Goal: Task Accomplishment & Management: Use online tool/utility

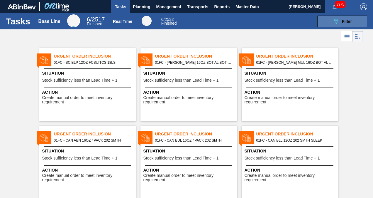
click at [333, 24] on icon "089F7B8B-B2A5-4AFE-B5C0-19BA573D28AC" at bounding box center [336, 21] width 7 height 7
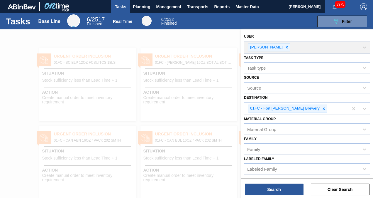
click at [203, 34] on div at bounding box center [186, 128] width 373 height 198
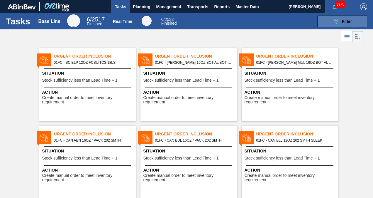
click at [338, 21] on icon "089F7B8B-B2A5-4AFE-B5C0-19BA573D28AC" at bounding box center [336, 21] width 7 height 7
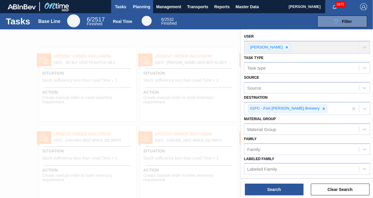
click at [146, 6] on span "Planning" at bounding box center [141, 6] width 17 height 7
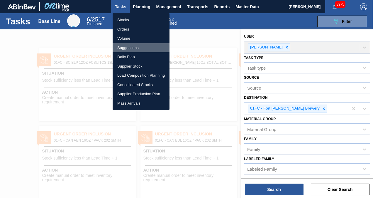
click at [124, 49] on li "Suggestions" at bounding box center [141, 47] width 57 height 9
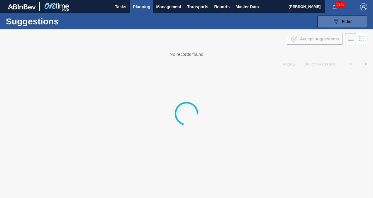
type to "12/01/2025"
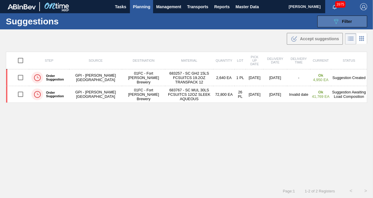
click at [331, 25] on button "089F7B8B-B2A5-4AFE-B5C0-19BA573D28AC Filter" at bounding box center [342, 22] width 50 height 12
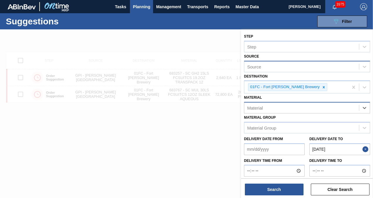
click at [289, 67] on div "Source" at bounding box center [301, 66] width 115 height 9
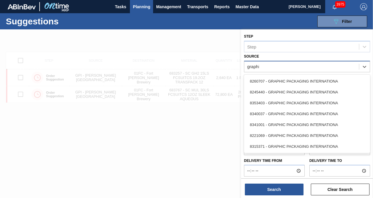
type input "graphic"
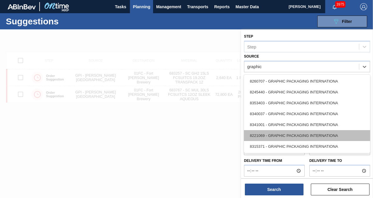
click at [284, 135] on div "8221069 - GRAPHIC PACKAGING INTERNATIONA" at bounding box center [307, 135] width 126 height 11
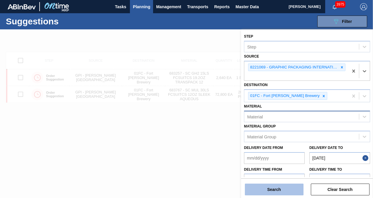
click at [273, 186] on button "Search" at bounding box center [274, 189] width 59 height 12
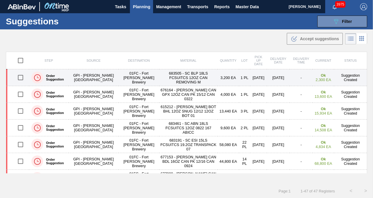
click at [17, 74] on input "checkbox" at bounding box center [20, 77] width 12 height 12
checkbox input "true"
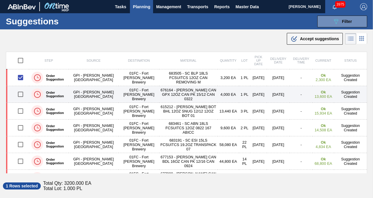
click at [22, 94] on input "checkbox" at bounding box center [20, 94] width 12 height 12
checkbox input "true"
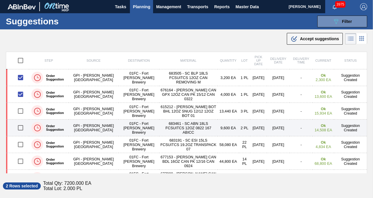
click at [20, 128] on input "checkbox" at bounding box center [20, 127] width 12 height 12
checkbox input "true"
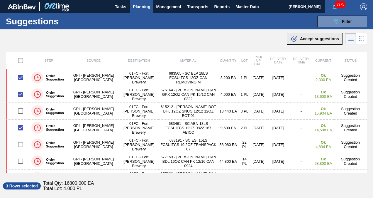
click at [308, 36] on span "Accept suggestions" at bounding box center [319, 38] width 39 height 5
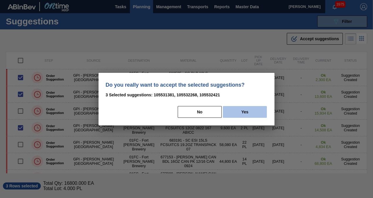
click at [233, 113] on button "Yes" at bounding box center [245, 112] width 44 height 12
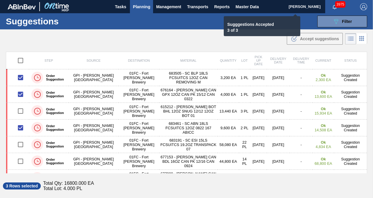
checkbox input "false"
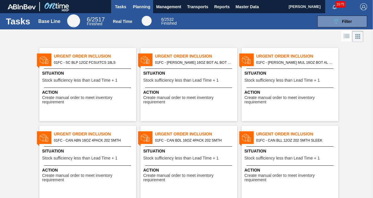
click at [137, 11] on button "Planning" at bounding box center [141, 6] width 23 height 13
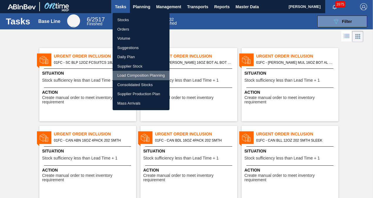
click at [140, 74] on li "Load Composition Planning" at bounding box center [141, 75] width 57 height 9
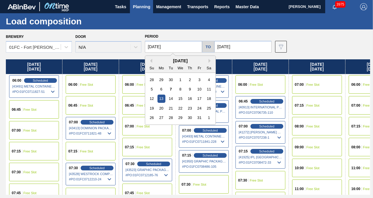
click at [173, 47] on input "[DATE]" at bounding box center [173, 47] width 57 height 12
click at [159, 90] on div "6" at bounding box center [161, 89] width 8 height 8
type input "10/06/2025"
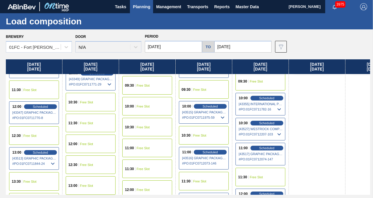
scroll to position [264, 0]
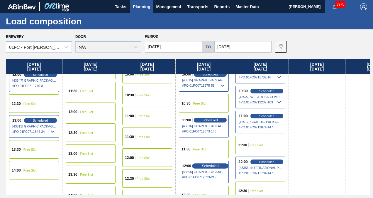
click at [215, 164] on span "Scheduled" at bounding box center [210, 166] width 17 height 4
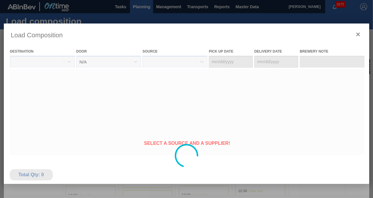
type Date "10/06/2025"
type Date "10/09/2025"
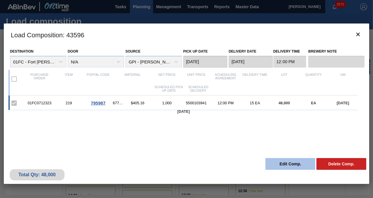
click at [280, 159] on button "Edit Comp." at bounding box center [290, 164] width 50 height 12
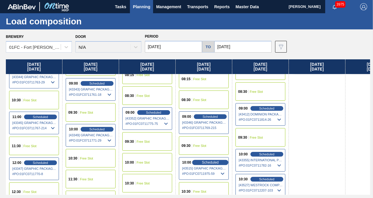
scroll to position [264, 0]
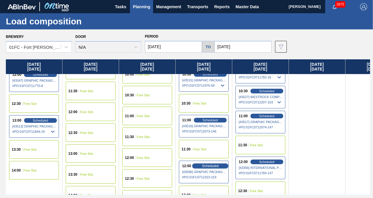
click at [204, 164] on span "Scheduled" at bounding box center [210, 166] width 17 height 4
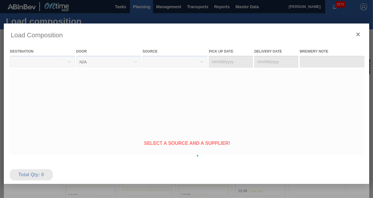
type Date "10/06/2025"
type Date "[DATE]"
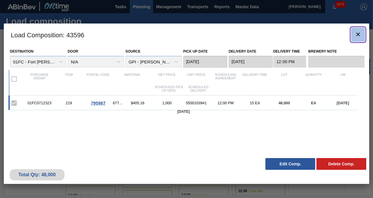
click at [355, 33] on icon "botão de ícone" at bounding box center [358, 34] width 7 height 7
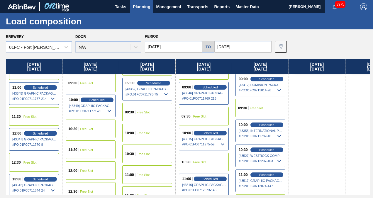
scroll to position [293, 0]
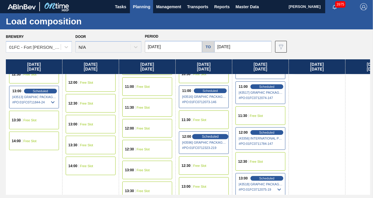
click at [212, 134] on span "Scheduled" at bounding box center [210, 136] width 17 height 4
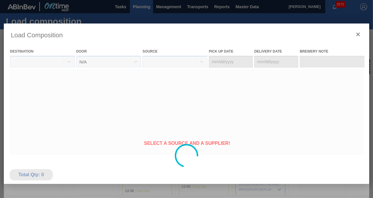
type Date "[DATE]"
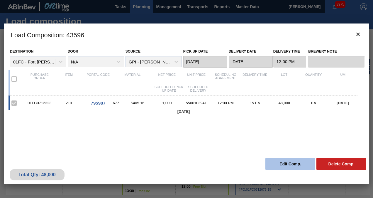
click at [286, 163] on button "Edit Comp." at bounding box center [290, 164] width 50 height 12
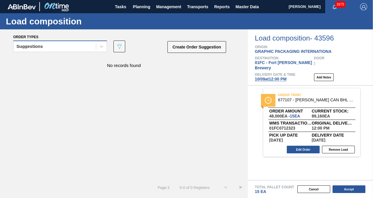
click at [59, 48] on div "Suggestions" at bounding box center [54, 46] width 82 height 9
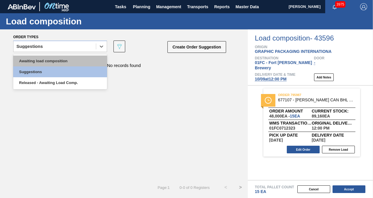
click at [32, 62] on div "Awaiting load composition" at bounding box center [60, 60] width 94 height 11
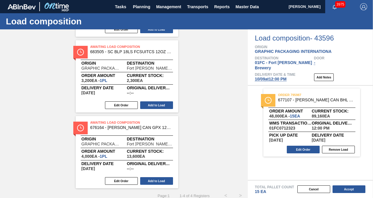
scroll to position [176, 0]
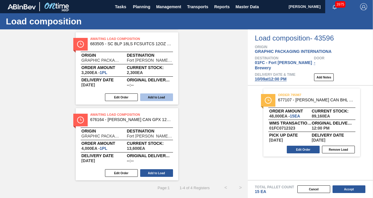
click at [163, 96] on button "Add to Load" at bounding box center [156, 97] width 33 height 8
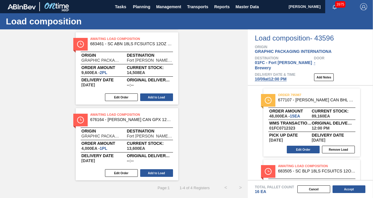
click at [163, 96] on button "Add to Load" at bounding box center [156, 97] width 33 height 8
click at [152, 171] on button "Add to Load" at bounding box center [156, 173] width 33 height 8
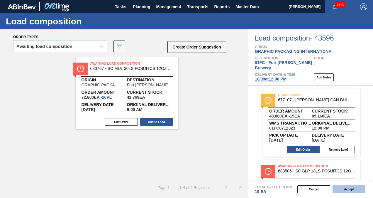
click at [339, 187] on button "Accept" at bounding box center [349, 189] width 33 height 8
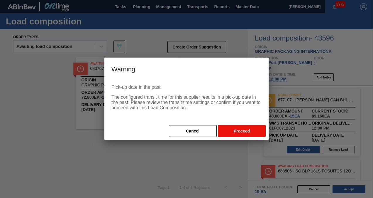
click at [240, 130] on button "Proceed" at bounding box center [242, 131] width 48 height 12
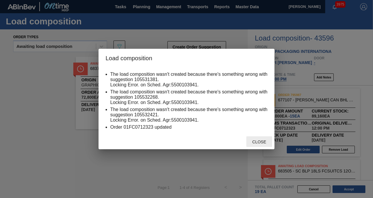
click at [257, 143] on span "Close" at bounding box center [259, 141] width 23 height 5
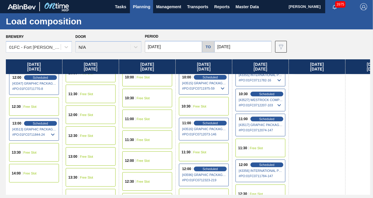
scroll to position [293, 0]
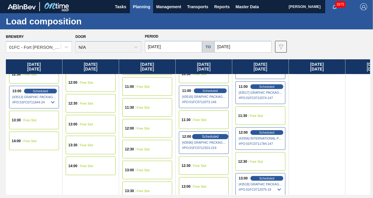
click at [209, 135] on span "Scheduled" at bounding box center [210, 136] width 17 height 4
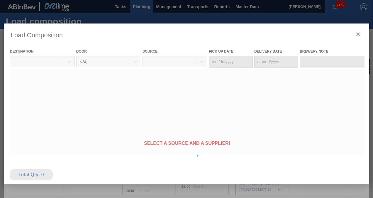
type Date "[DATE]"
type Date "10/09/2025"
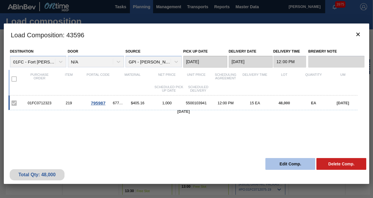
click at [291, 164] on button "Edit Comp." at bounding box center [290, 164] width 50 height 12
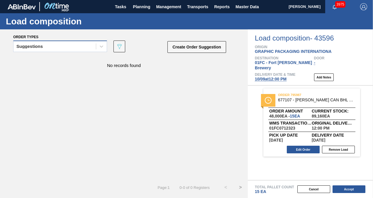
click at [52, 51] on div "Suggestions" at bounding box center [60, 45] width 94 height 11
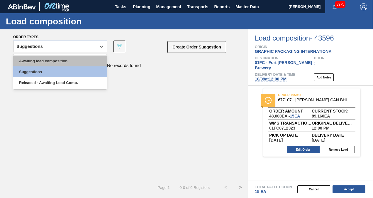
click at [38, 59] on div "Awaiting load composition" at bounding box center [60, 60] width 94 height 11
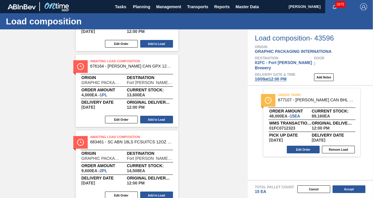
scroll to position [176, 0]
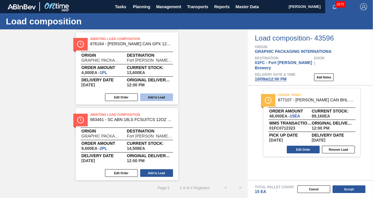
click at [163, 96] on button "Add to Load" at bounding box center [156, 97] width 33 height 8
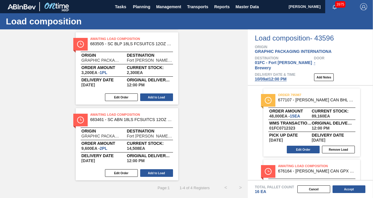
click at [163, 96] on button "Add to Load" at bounding box center [156, 97] width 33 height 8
click at [152, 172] on button "Add to Load" at bounding box center [156, 173] width 33 height 8
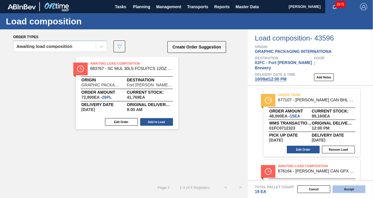
click at [343, 191] on button "Accept" at bounding box center [349, 189] width 33 height 8
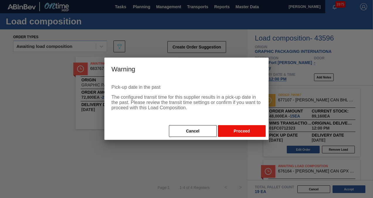
click at [233, 130] on button "Proceed" at bounding box center [242, 131] width 48 height 12
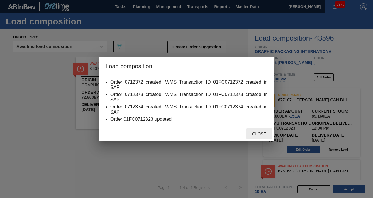
click at [260, 133] on span "Close" at bounding box center [259, 133] width 23 height 5
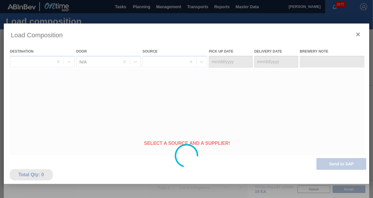
type Date "[DATE]"
type Date "10/09/2025"
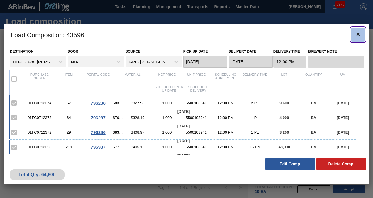
click at [358, 34] on icon "botão de ícone" at bounding box center [358, 35] width 4 height 4
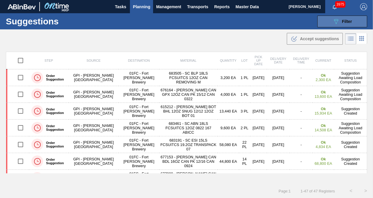
drag, startPoint x: 0, startPoint y: 0, endPoint x: 340, endPoint y: 22, distance: 341.2
click at [340, 22] on div "089F7B8B-B2A5-4AFE-B5C0-19BA573D28AC Filter" at bounding box center [342, 21] width 19 height 7
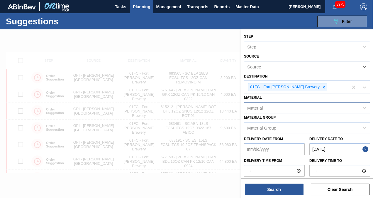
click at [286, 106] on div "Material" at bounding box center [301, 108] width 115 height 9
click at [300, 106] on div "Material" at bounding box center [301, 108] width 115 height 9
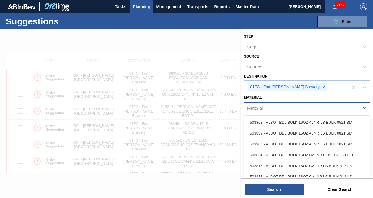
paste input "615490"
type input "615490"
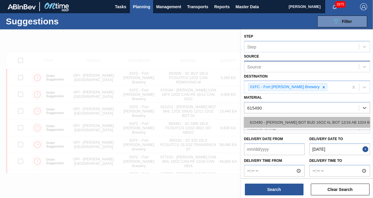
click at [297, 120] on div "615490 - CARR BOT BUD 16OZ AL BOT 12/16 AB 1024 B" at bounding box center [307, 122] width 126 height 11
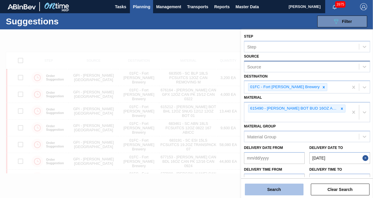
click at [285, 188] on button "Search" at bounding box center [274, 189] width 59 height 12
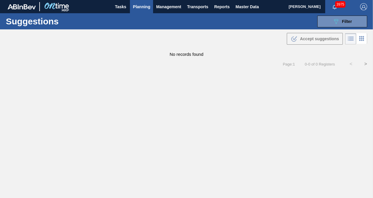
click at [141, 7] on span "Planning" at bounding box center [141, 6] width 17 height 7
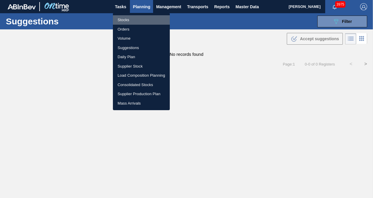
click at [133, 20] on li "Stocks" at bounding box center [141, 19] width 57 height 9
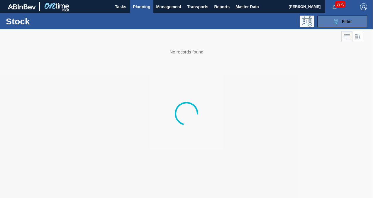
click at [345, 23] on span "Filter" at bounding box center [347, 21] width 10 height 5
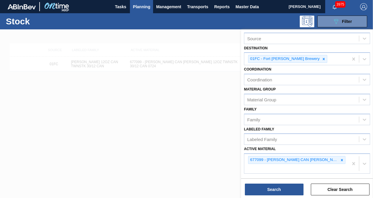
scroll to position [59, 0]
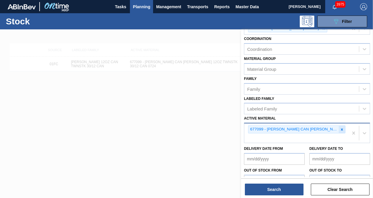
click at [341, 126] on div at bounding box center [342, 129] width 6 height 7
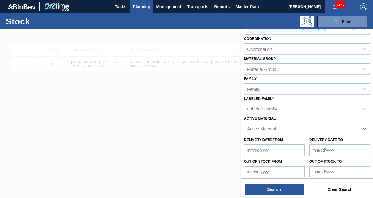
paste Material "615490"
type Material "615490"
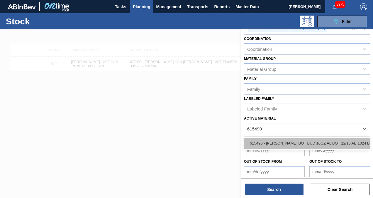
click at [291, 143] on div "615490 - CARR BOT BUD 16OZ AL BOT 12/16 AB 1024 B" at bounding box center [307, 143] width 126 height 11
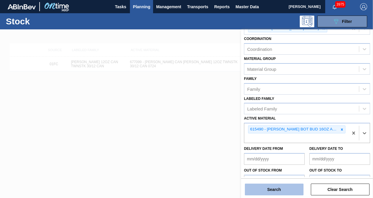
click at [275, 186] on button "Search" at bounding box center [274, 189] width 59 height 12
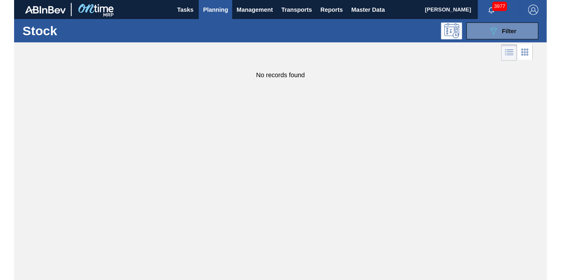
scroll to position [11, 0]
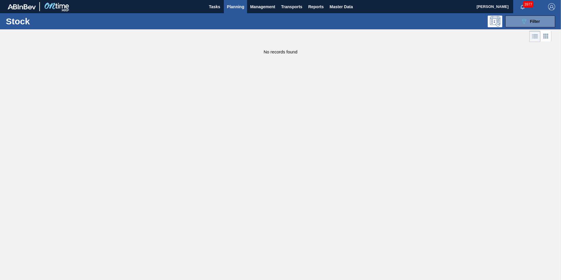
click at [232, 3] on span "Planning" at bounding box center [235, 6] width 17 height 7
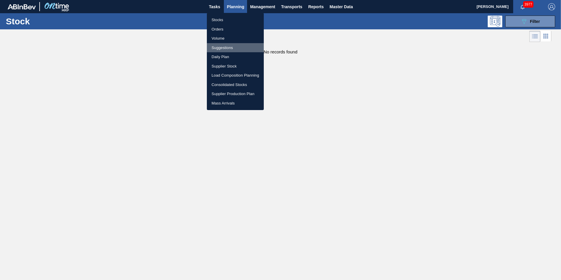
click at [221, 46] on li "Suggestions" at bounding box center [235, 47] width 57 height 9
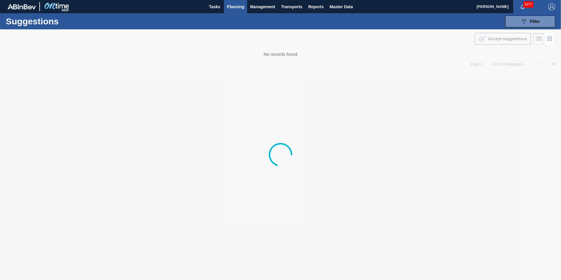
type to "[DATE]"
click at [373, 71] on div "Page : 1 0 - 0 of 0 Registers < >" at bounding box center [280, 64] width 561 height 15
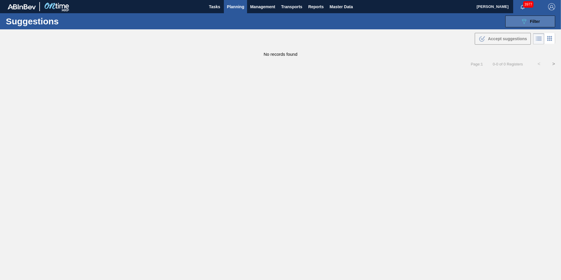
click at [373, 25] on button "089F7B8B-B2A5-4AFE-B5C0-19BA573D28AC Filter" at bounding box center [530, 22] width 50 height 12
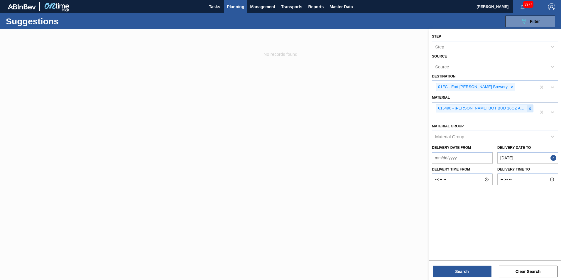
click at [373, 106] on div at bounding box center [529, 108] width 6 height 7
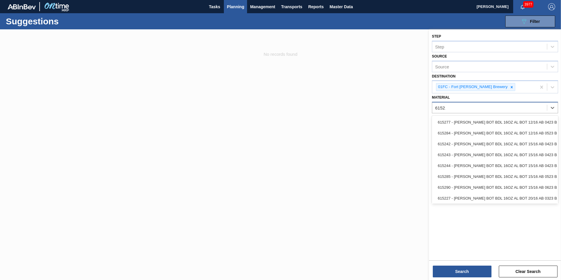
type input "615212"
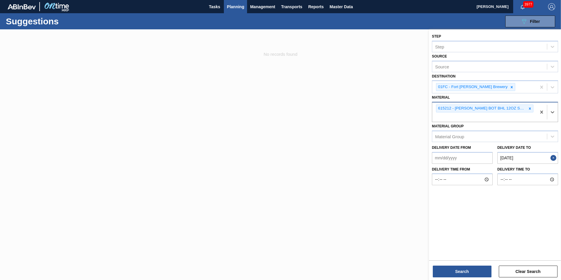
click at [373, 120] on div "615212 - CARR BOT BHL 12OZ SNUG 12/12 12OZ BOT 01" at bounding box center [484, 111] width 104 height 19
paste input "676164"
type input "676164"
click at [373, 125] on div "676164 - CARR CAN GPX 12OZ CAN PK 15/12 CAN 0322" at bounding box center [495, 130] width 126 height 13
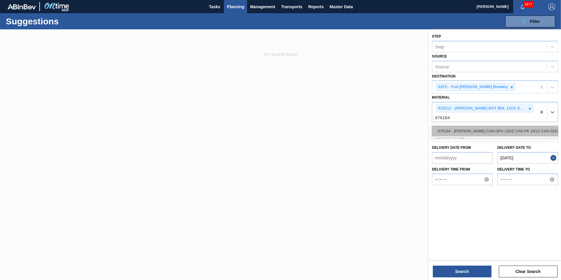
click at [373, 128] on div "676164 - CARR CAN GPX 12OZ CAN PK 15/12 CAN 0322" at bounding box center [495, 131] width 126 height 11
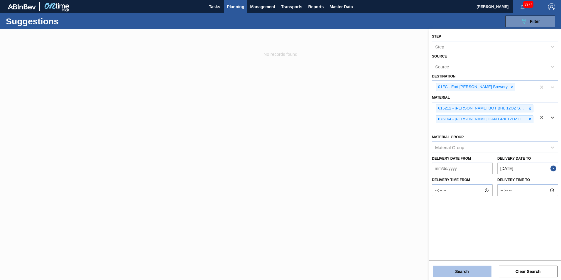
click at [373, 197] on button "Search" at bounding box center [462, 271] width 59 height 12
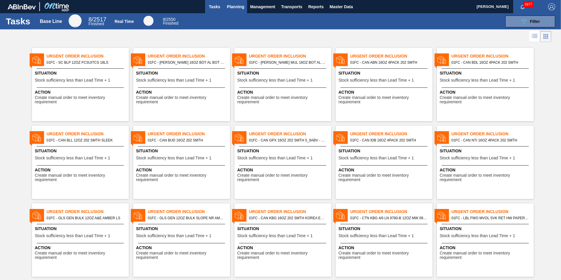
click at [242, 7] on span "Planning" at bounding box center [235, 6] width 17 height 7
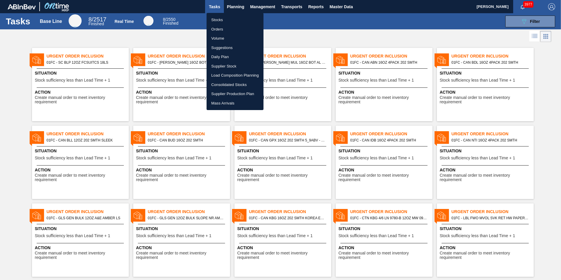
click at [230, 75] on li "Load Composition Planning" at bounding box center [234, 75] width 57 height 9
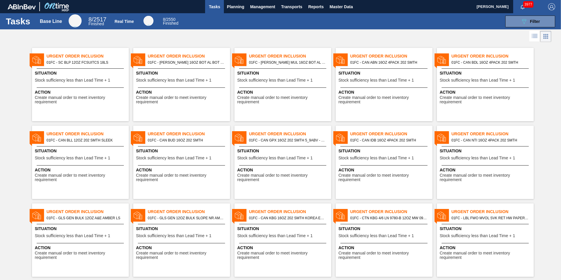
drag, startPoint x: 385, startPoint y: 50, endPoint x: 384, endPoint y: 41, distance: 8.8
click at [384, 41] on div at bounding box center [280, 36] width 561 height 14
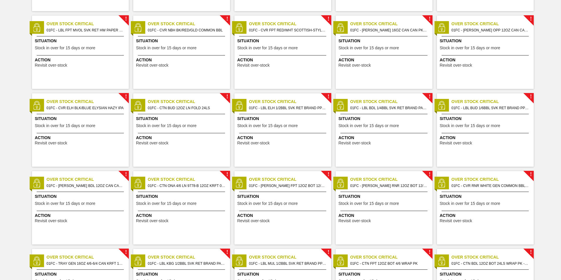
scroll to position [555, 0]
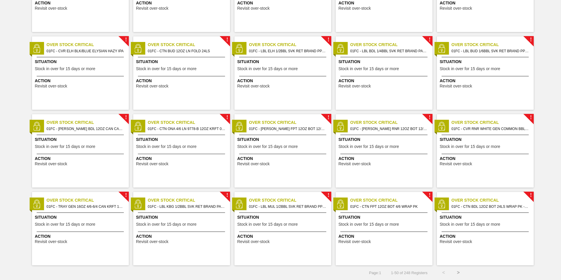
click at [456, 271] on button ">" at bounding box center [458, 272] width 15 height 15
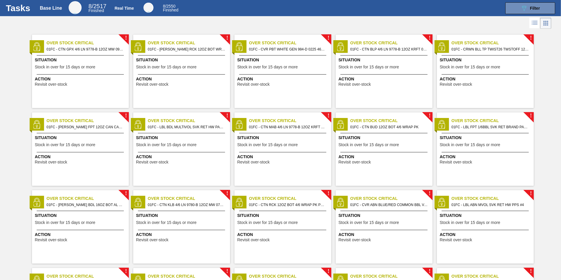
scroll to position [0, 0]
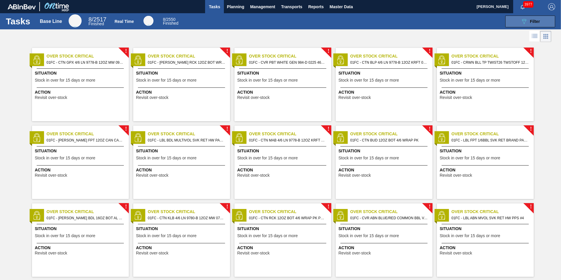
click at [517, 23] on button "089F7B8B-B2A5-4AFE-B5C0-19BA573D28AC Filter" at bounding box center [530, 22] width 50 height 12
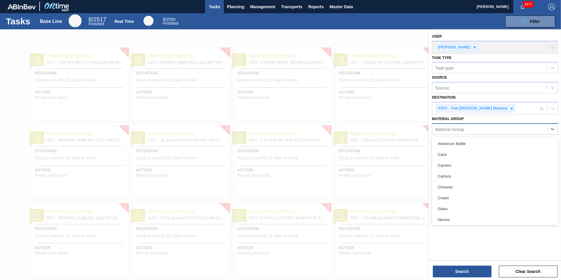
click at [485, 131] on div "Material Group" at bounding box center [489, 129] width 115 height 9
click at [473, 166] on div "Carriers" at bounding box center [495, 165] width 126 height 11
click at [515, 130] on div "Carriers" at bounding box center [484, 130] width 104 height 12
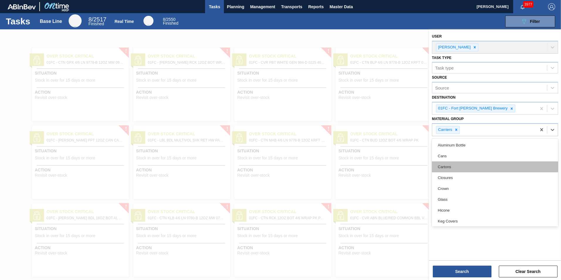
click at [456, 170] on div "Cartons" at bounding box center [495, 166] width 126 height 11
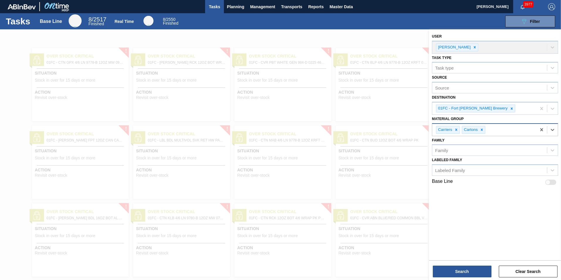
click at [501, 134] on div "Carriers Cartons" at bounding box center [484, 130] width 104 height 12
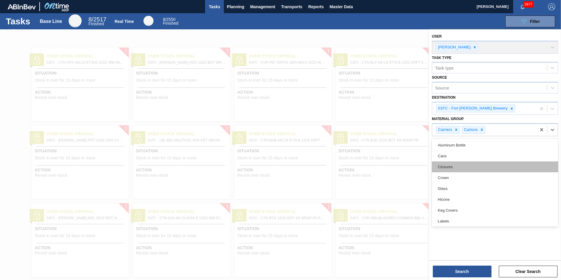
click at [483, 167] on div "Closures" at bounding box center [495, 166] width 126 height 11
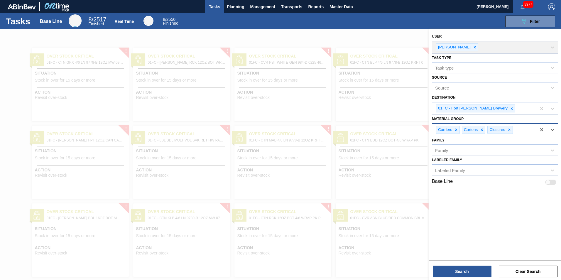
click at [525, 129] on div "Carriers Cartons Closures" at bounding box center [484, 130] width 104 height 12
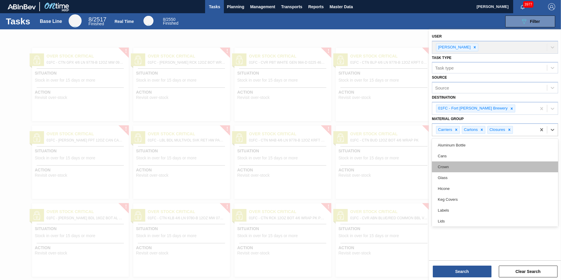
click at [471, 166] on div "Crown" at bounding box center [495, 166] width 126 height 11
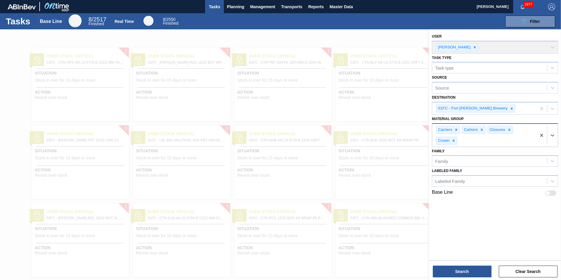
click at [526, 136] on div "Carriers Cartons Closures Crown" at bounding box center [484, 135] width 104 height 23
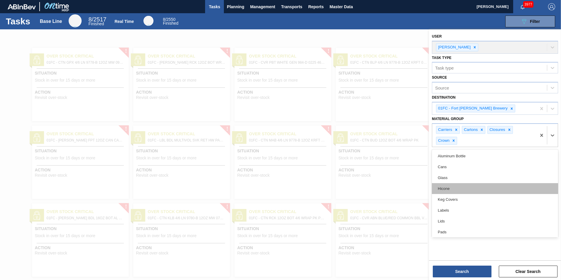
click at [480, 187] on div "Hicone" at bounding box center [495, 188] width 126 height 11
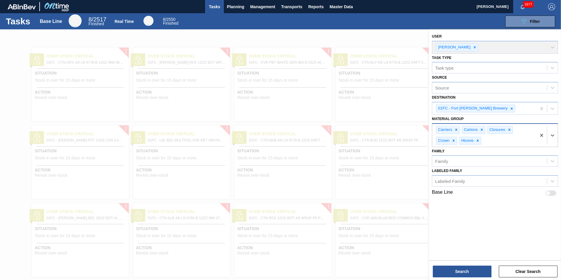
click at [495, 142] on div "Carriers Cartons Closures Crown Hicone" at bounding box center [484, 135] width 104 height 23
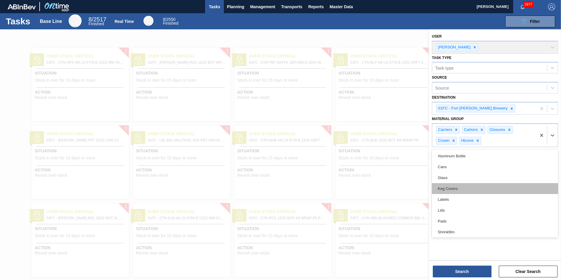
click at [468, 184] on div "Keg Covers" at bounding box center [495, 188] width 126 height 11
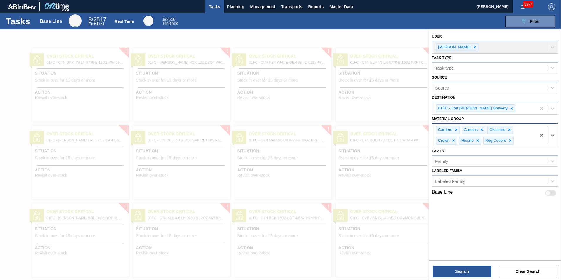
click at [524, 140] on div "Carriers Cartons Closures Crown Hicone Keg Covers" at bounding box center [484, 135] width 104 height 23
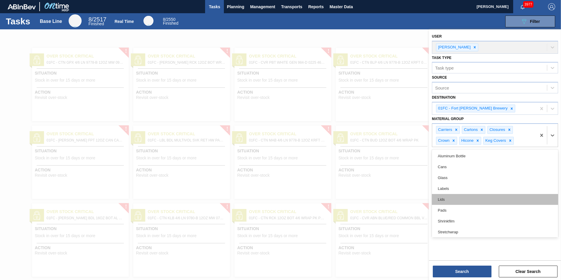
click at [489, 198] on div "Lids" at bounding box center [495, 199] width 126 height 11
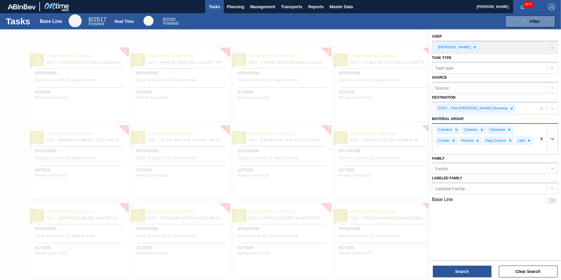
click at [524, 152] on div "Carriers Cartons Closures Crown Hicone Keg Covers Lids" at bounding box center [484, 139] width 104 height 30
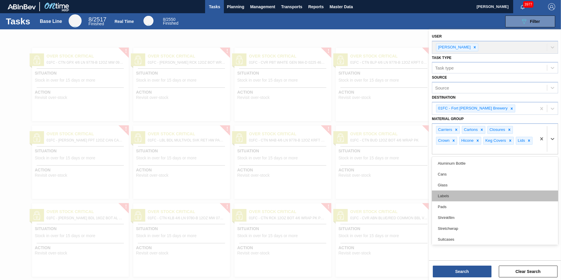
click at [470, 195] on div "Labels" at bounding box center [495, 195] width 126 height 11
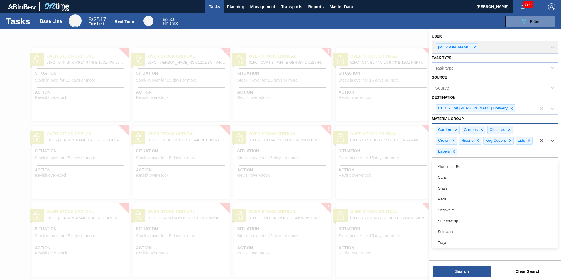
click at [497, 152] on div "Carriers Cartons Closures Crown Hicone Keg Covers Lids Labels" at bounding box center [484, 141] width 104 height 34
click at [471, 199] on div "Pads" at bounding box center [495, 199] width 126 height 11
click at [501, 152] on div "Carriers Cartons Closures Crown Hicone Keg Covers Lids Labels Pads" at bounding box center [484, 141] width 104 height 34
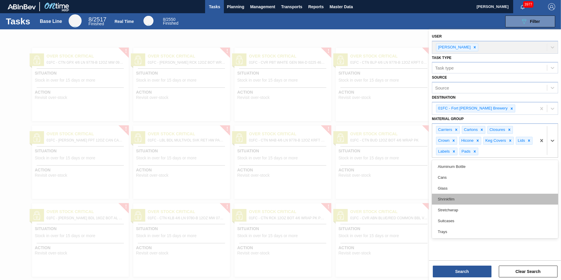
click at [473, 201] on div "Shrinkfilm" at bounding box center [495, 199] width 126 height 11
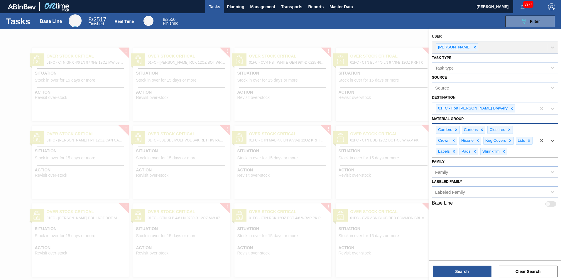
click at [520, 152] on div "Carriers Cartons Closures Crown Hicone Keg Covers Lids Labels Pads Shrinkfilm" at bounding box center [484, 141] width 104 height 34
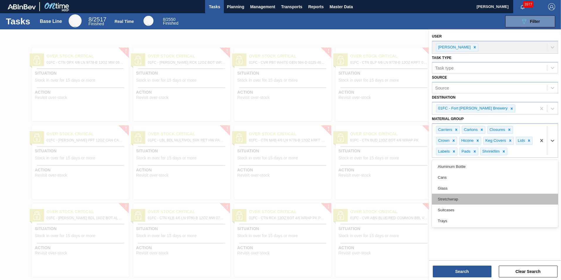
click at [487, 199] on div "Stretchwrap" at bounding box center [495, 199] width 126 height 11
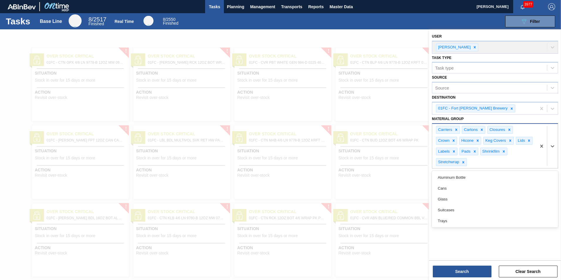
click at [522, 156] on div "Carriers Cartons Closures Crown Hicone Keg Covers Lids Labels Pads Shrinkfilm S…" at bounding box center [484, 146] width 104 height 45
click at [479, 211] on div "Suitcases" at bounding box center [495, 209] width 126 height 11
click at [513, 163] on div "Carriers Cartons Closures Crown Hicone Keg Covers Lids Labels Pads Shrinkfilm S…" at bounding box center [484, 146] width 104 height 45
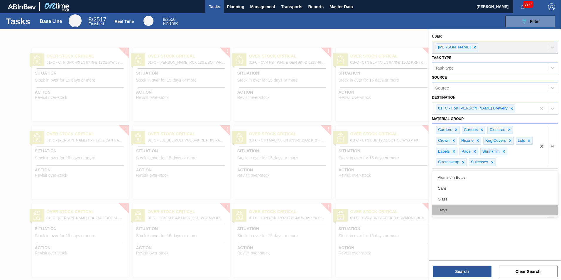
click at [473, 212] on div "Trays" at bounding box center [495, 209] width 126 height 11
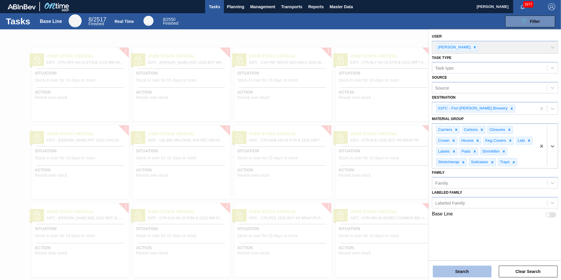
click at [455, 269] on button "Search" at bounding box center [462, 271] width 59 height 12
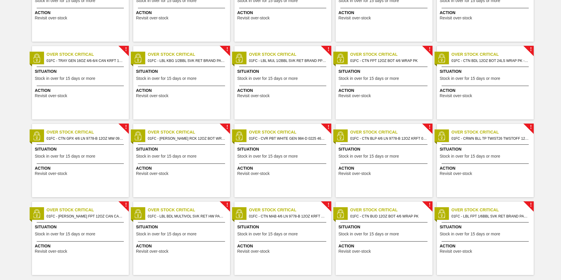
scroll to position [555, 0]
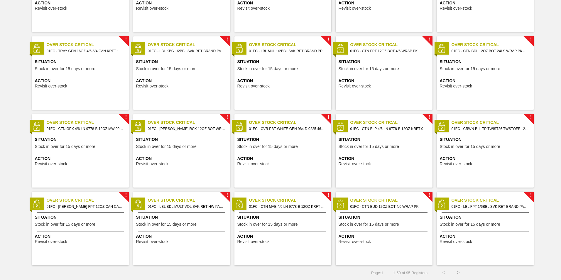
click at [457, 275] on button ">" at bounding box center [458, 272] width 15 height 15
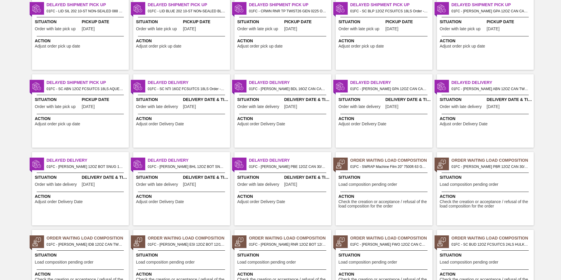
scroll to position [478, 0]
